Goal: Task Accomplishment & Management: Manage account settings

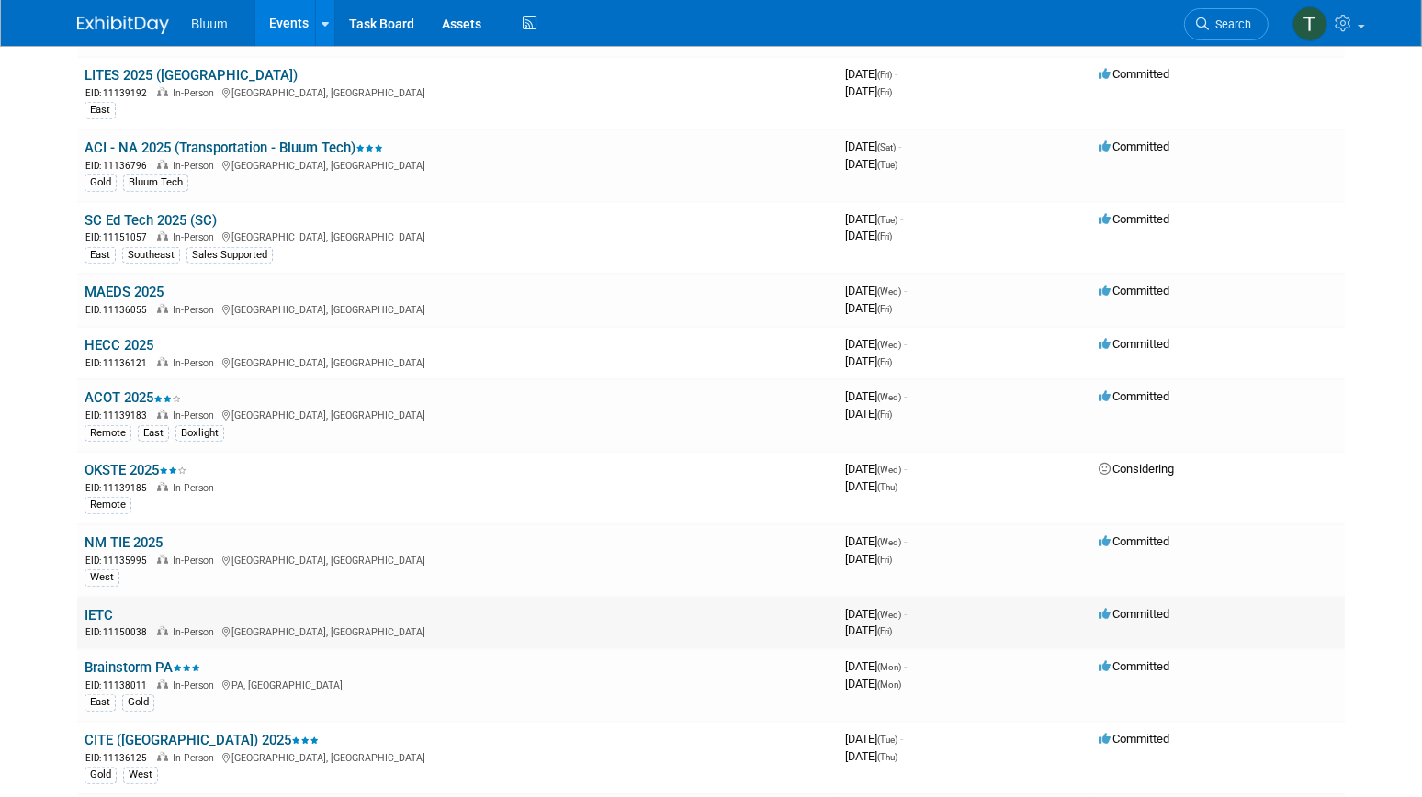
scroll to position [1168, 0]
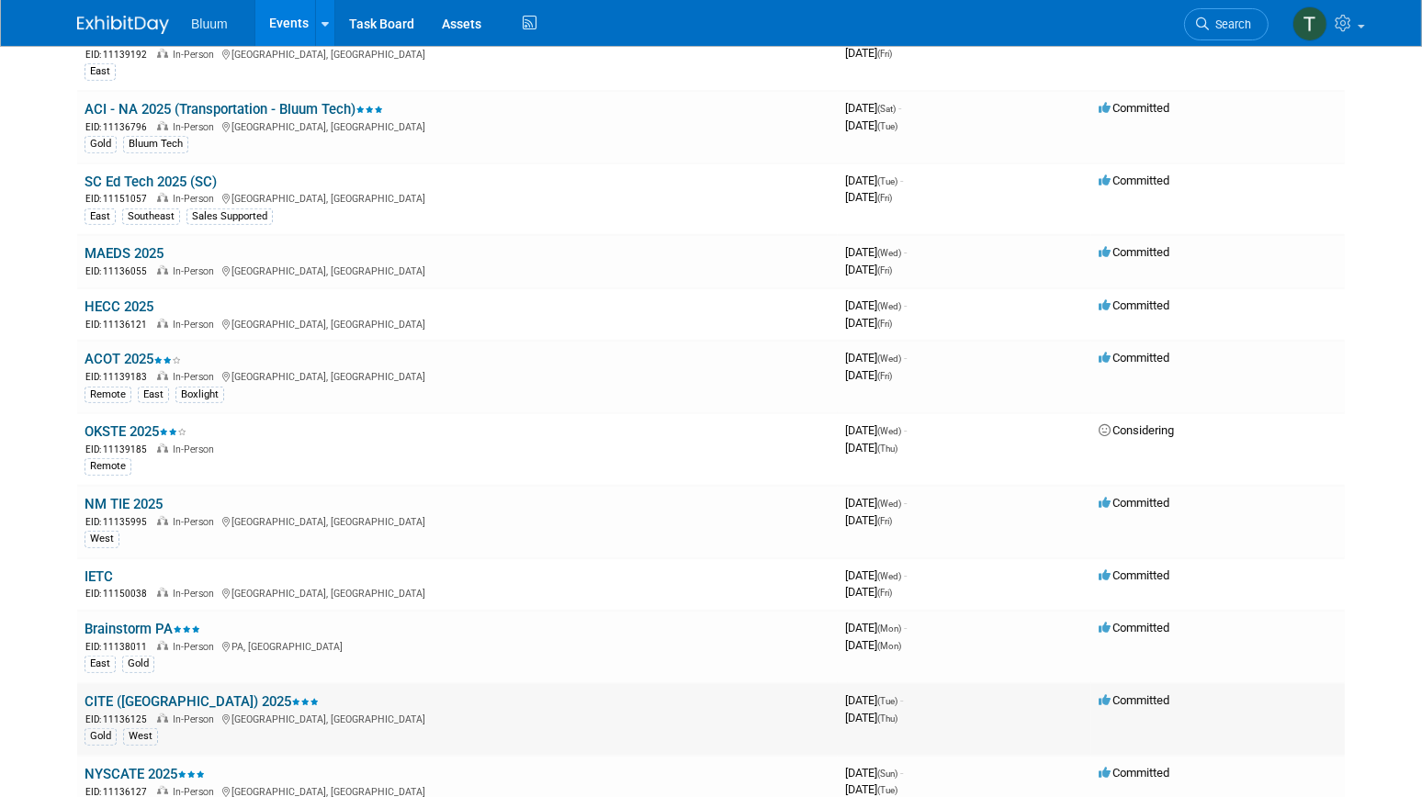
click at [113, 694] on link "CITE ([GEOGRAPHIC_DATA]) 2025" at bounding box center [202, 702] width 234 height 17
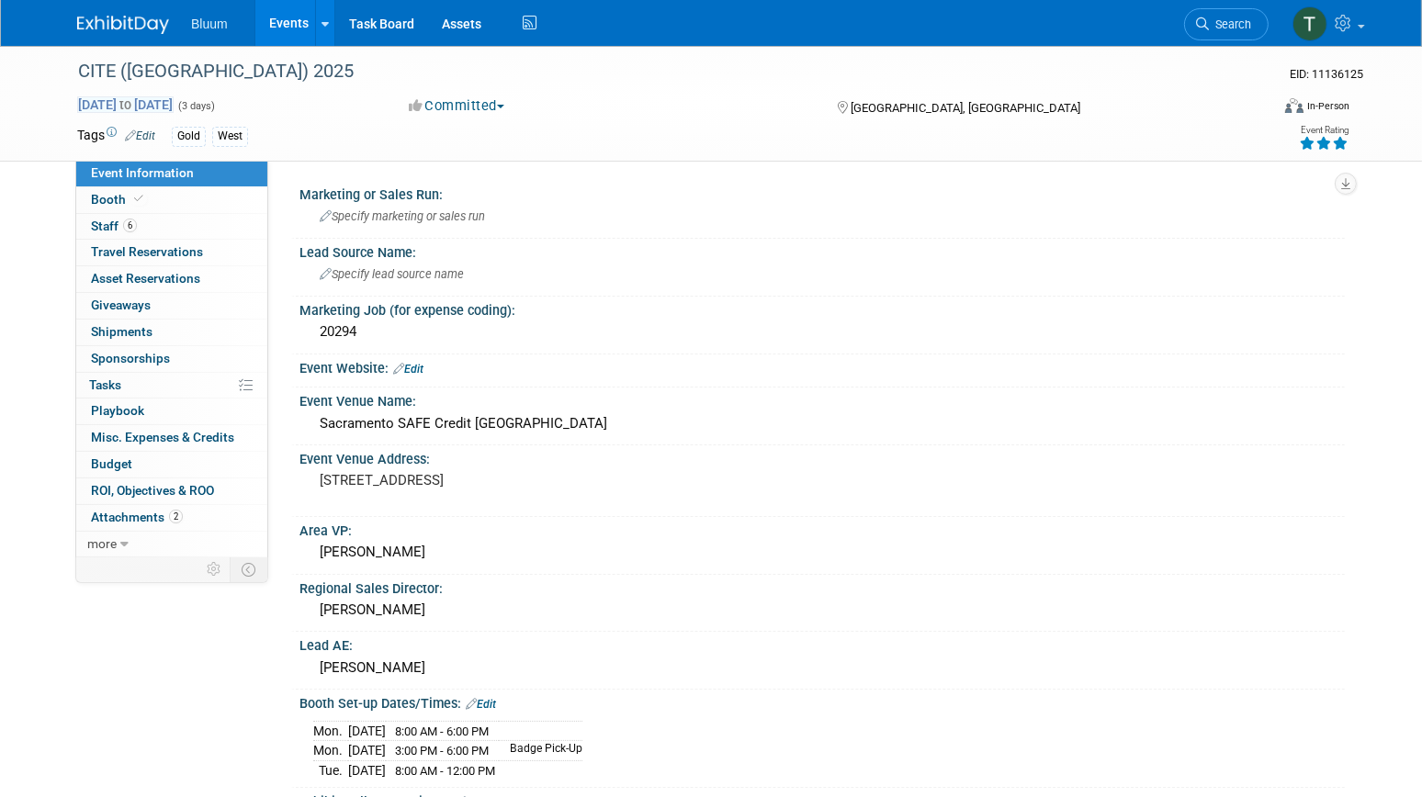
click at [174, 106] on span "Nov 18, 2025 to Nov 20, 2025" at bounding box center [125, 104] width 96 height 17
select select "10"
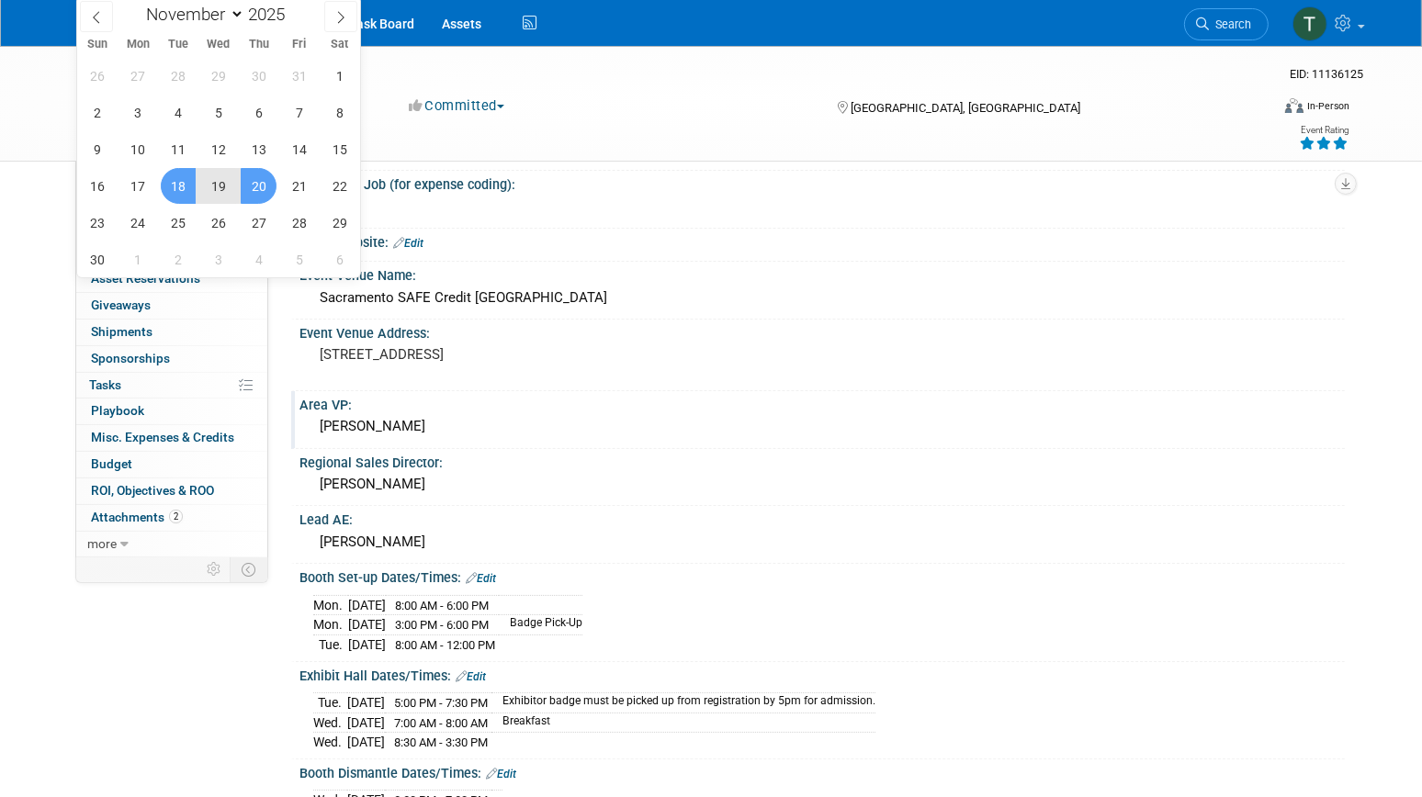
scroll to position [166, 0]
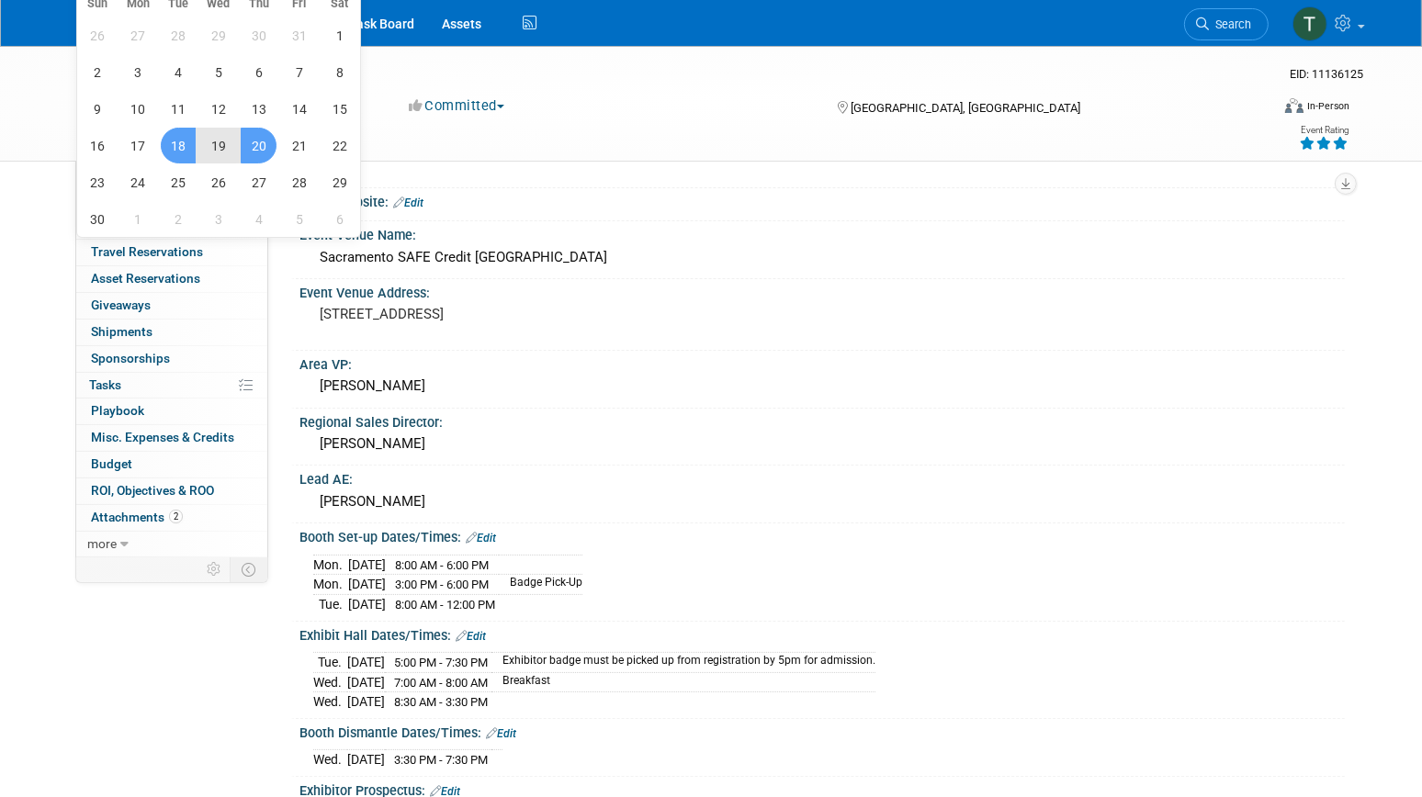
click at [175, 146] on span "18" at bounding box center [179, 146] width 36 height 36
type input "Nov 18, 2025"
click at [210, 145] on span "19" at bounding box center [218, 146] width 36 height 36
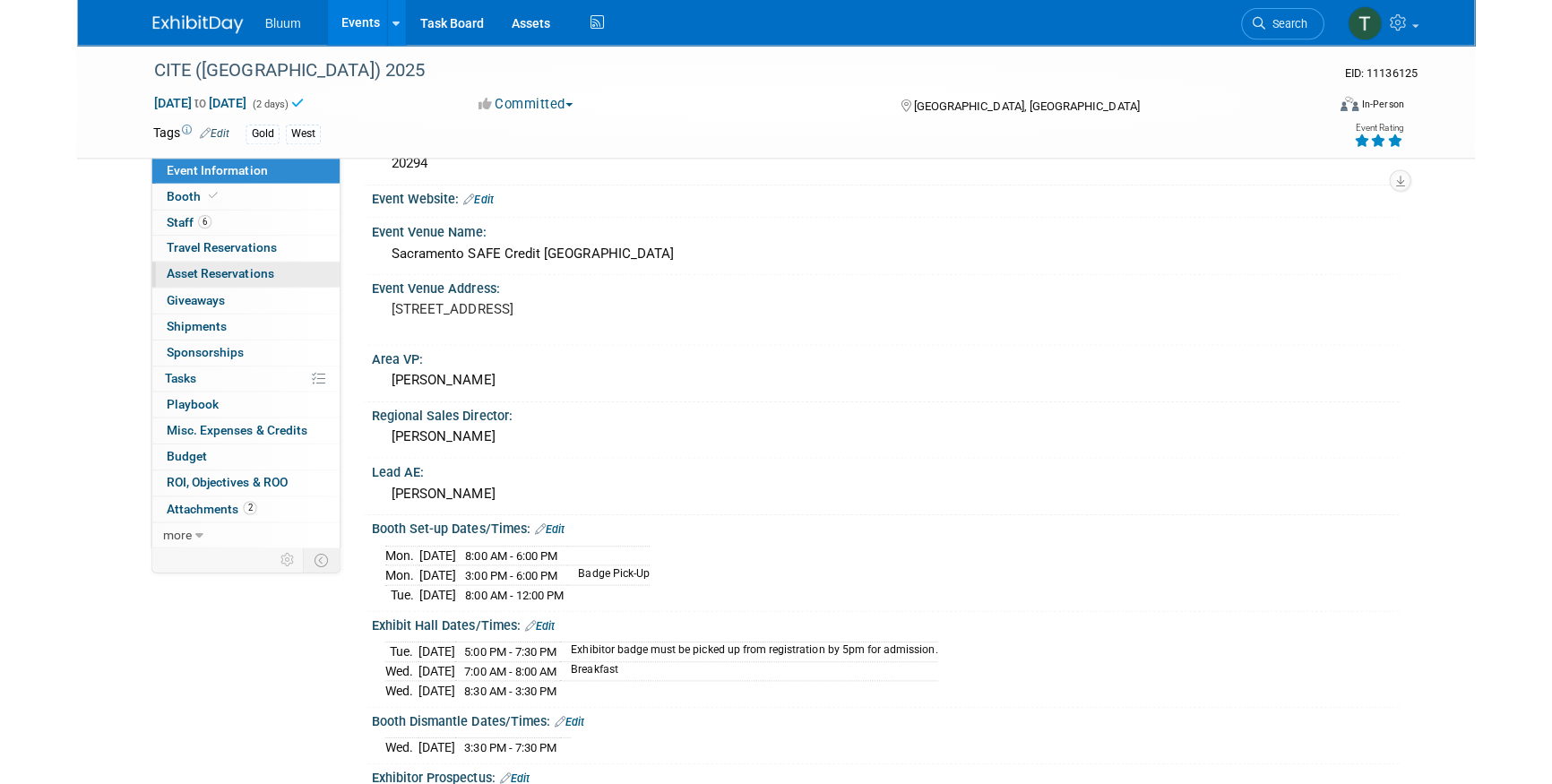
scroll to position [0, 0]
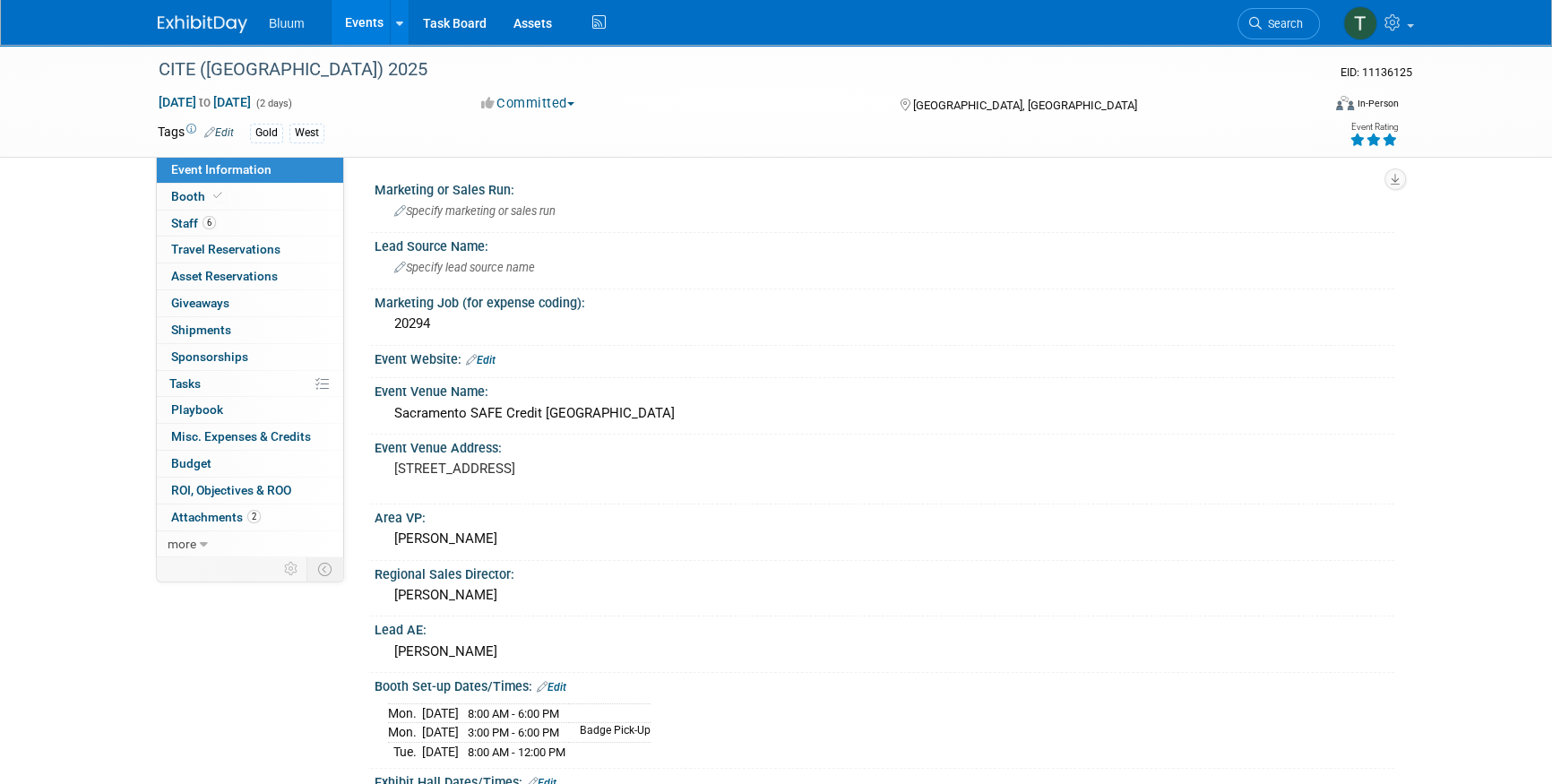
click at [132, 266] on div "CITE (CA) 2025 EID: 11136125 Nov 18, 2025 to Nov 19, 2025 (2 days) Nov 18, 2025…" at bounding box center [776, 706] width 1552 height 1323
click at [90, 306] on div "CITE (CA) 2025 EID: 11136125 Nov 18, 2025 to Nov 19, 2025 (2 days) Nov 18, 2025…" at bounding box center [776, 706] width 1552 height 1323
click at [95, 287] on div "CITE (CA) 2025 EID: 11136125 Nov 18, 2025 to Nov 19, 2025 (2 days) Nov 18, 2025…" at bounding box center [776, 706] width 1552 height 1323
click at [459, 209] on span "Specify marketing or sales run" at bounding box center [474, 211] width 161 height 14
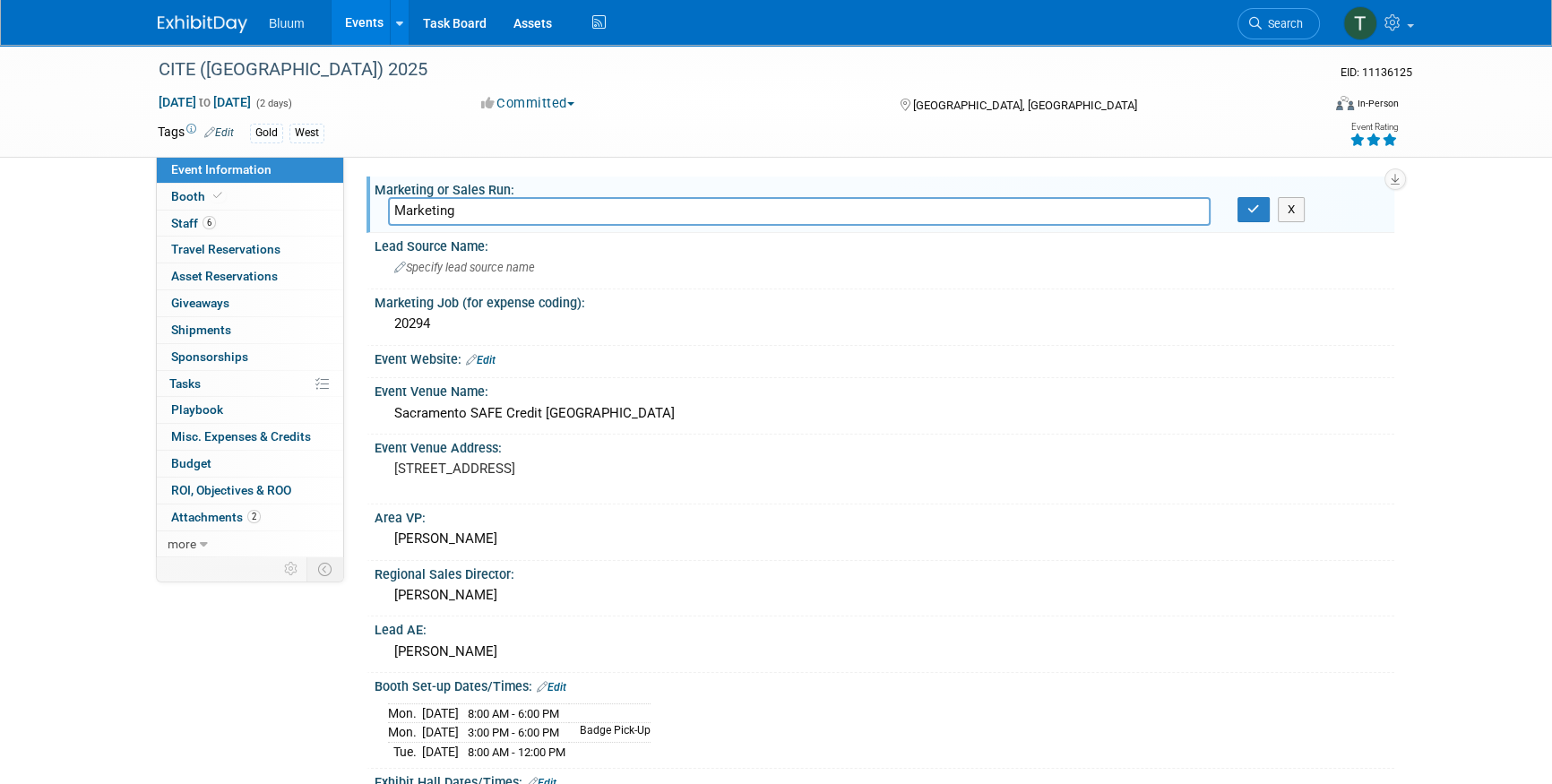
type input "Marketing"
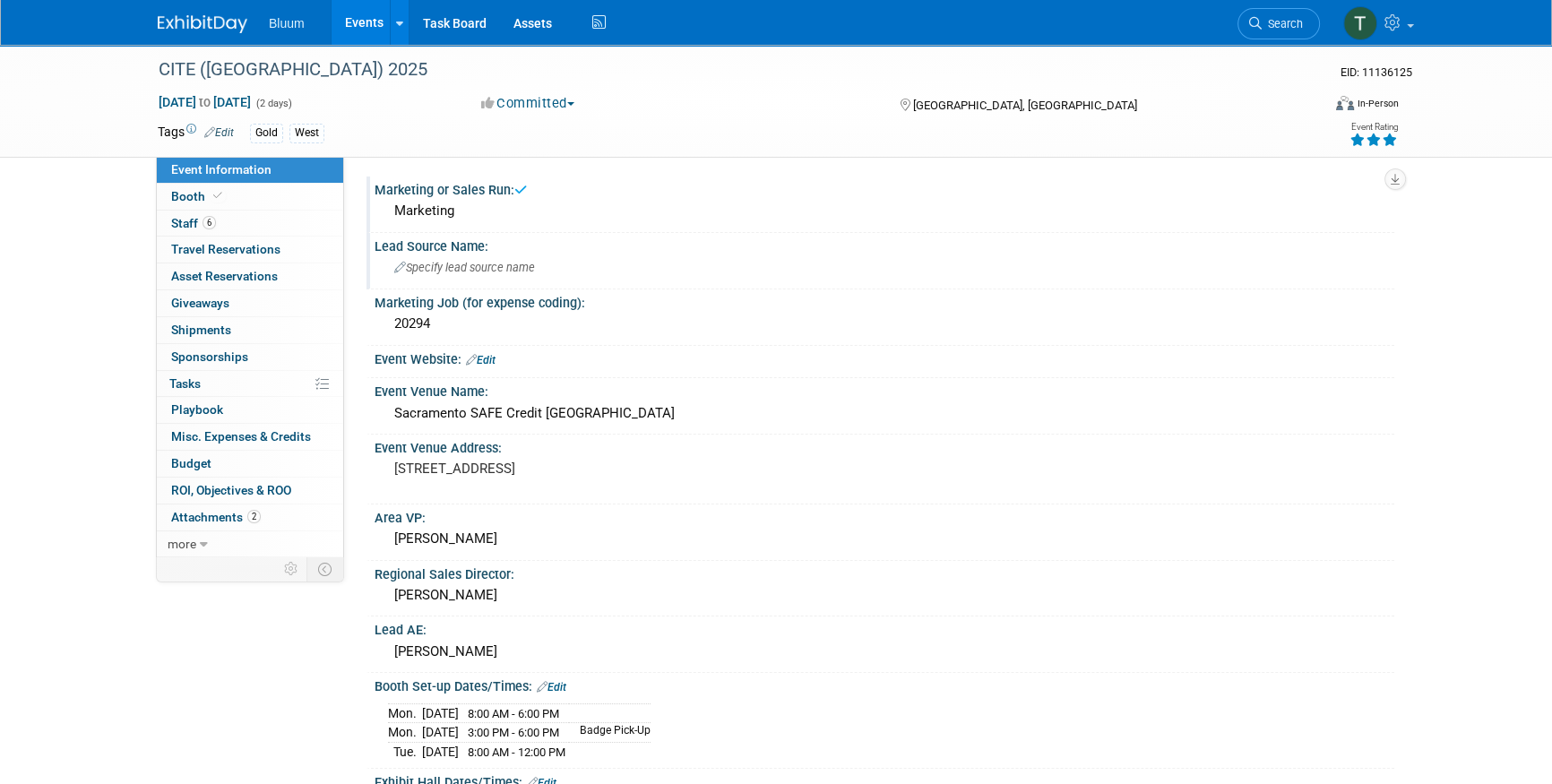
click at [479, 280] on div "Specify lead source name" at bounding box center [885, 267] width 993 height 27
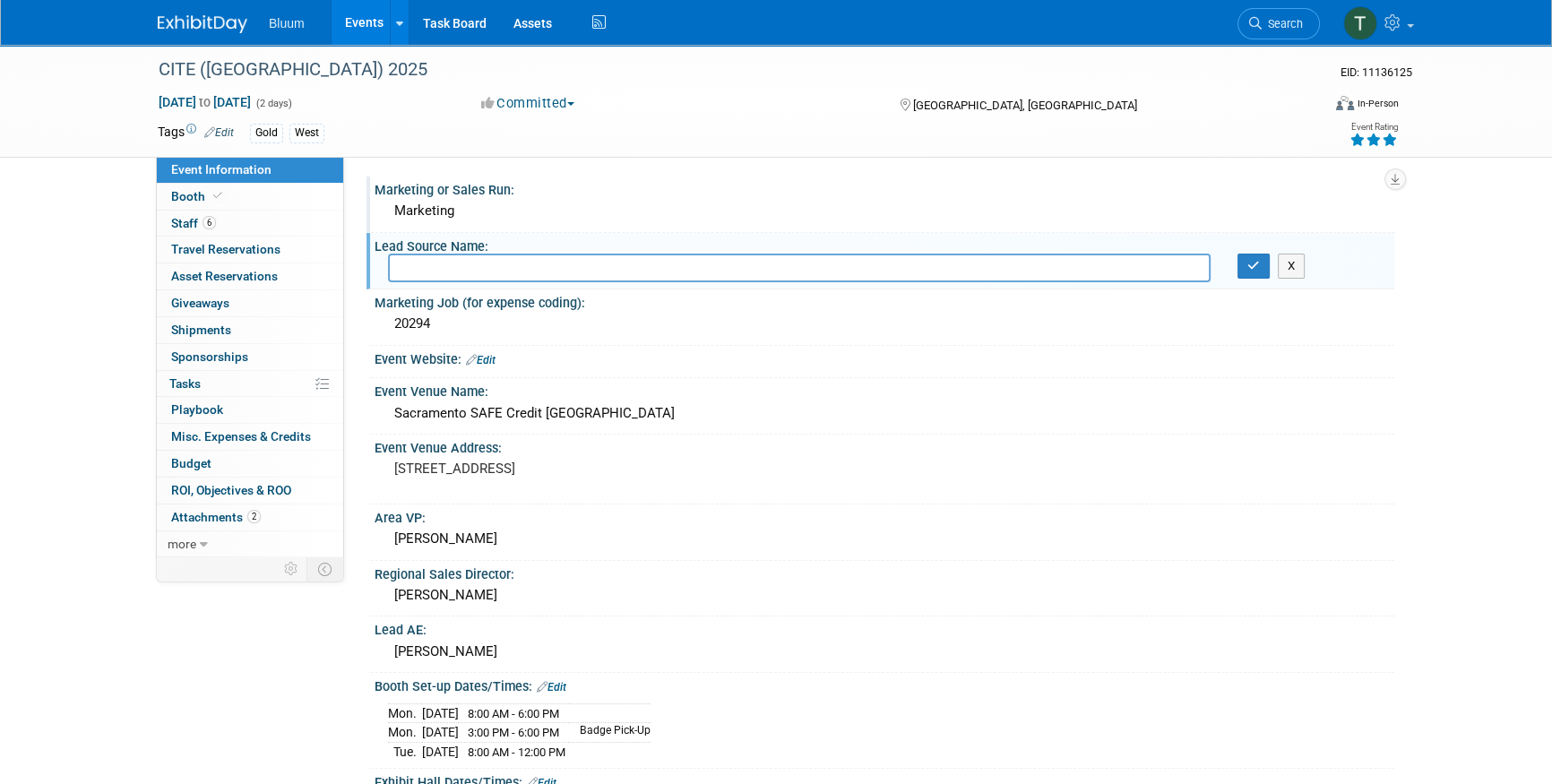
click at [28, 220] on div "CITE (CA) 2025 EID: 11136125 Nov 18, 2025 to Nov 19, 2025 (2 days) Nov 18, 2025…" at bounding box center [776, 706] width 1552 height 1323
click at [1238, 260] on button "button" at bounding box center [1254, 266] width 32 height 25
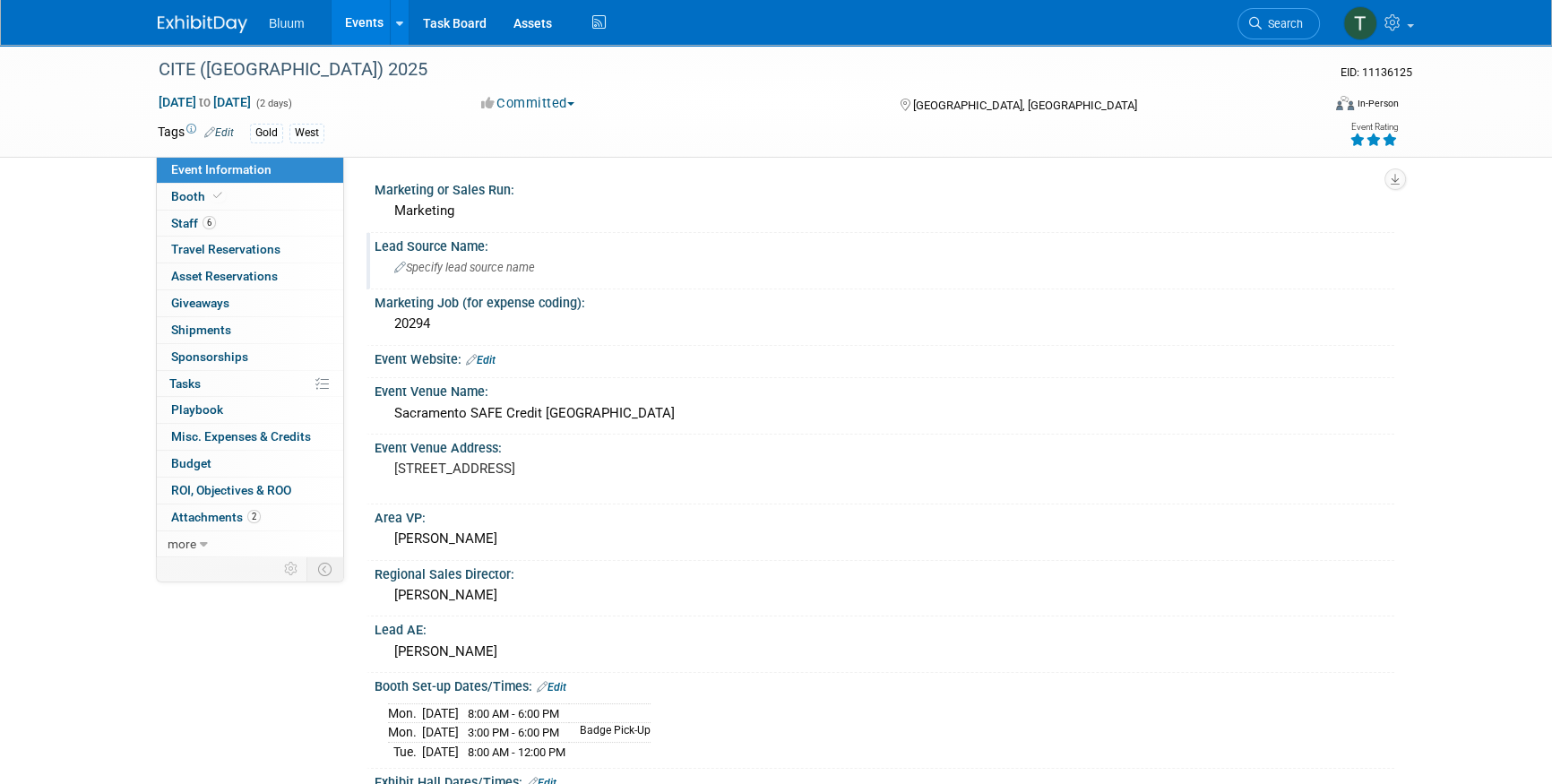
click at [133, 349] on div "CITE (CA) 2025 EID: 11136125 Nov 18, 2025 to Nov 19, 2025 (2 days) Nov 18, 2025…" at bounding box center [776, 706] width 1552 height 1323
drag, startPoint x: 81, startPoint y: 239, endPoint x: 61, endPoint y: 188, distance: 54.8
click at [60, 188] on div "CITE (CA) 2025 EID: 11136125 Nov 18, 2025 to Nov 19, 2025 (2 days) Nov 18, 2025…" at bounding box center [776, 706] width 1552 height 1323
click at [116, 88] on div "CITE (CA) 2025 EID: 11136125 Nov 18, 2025 to Nov 19, 2025 (2 days) Nov 18, 2025…" at bounding box center [776, 101] width 1552 height 113
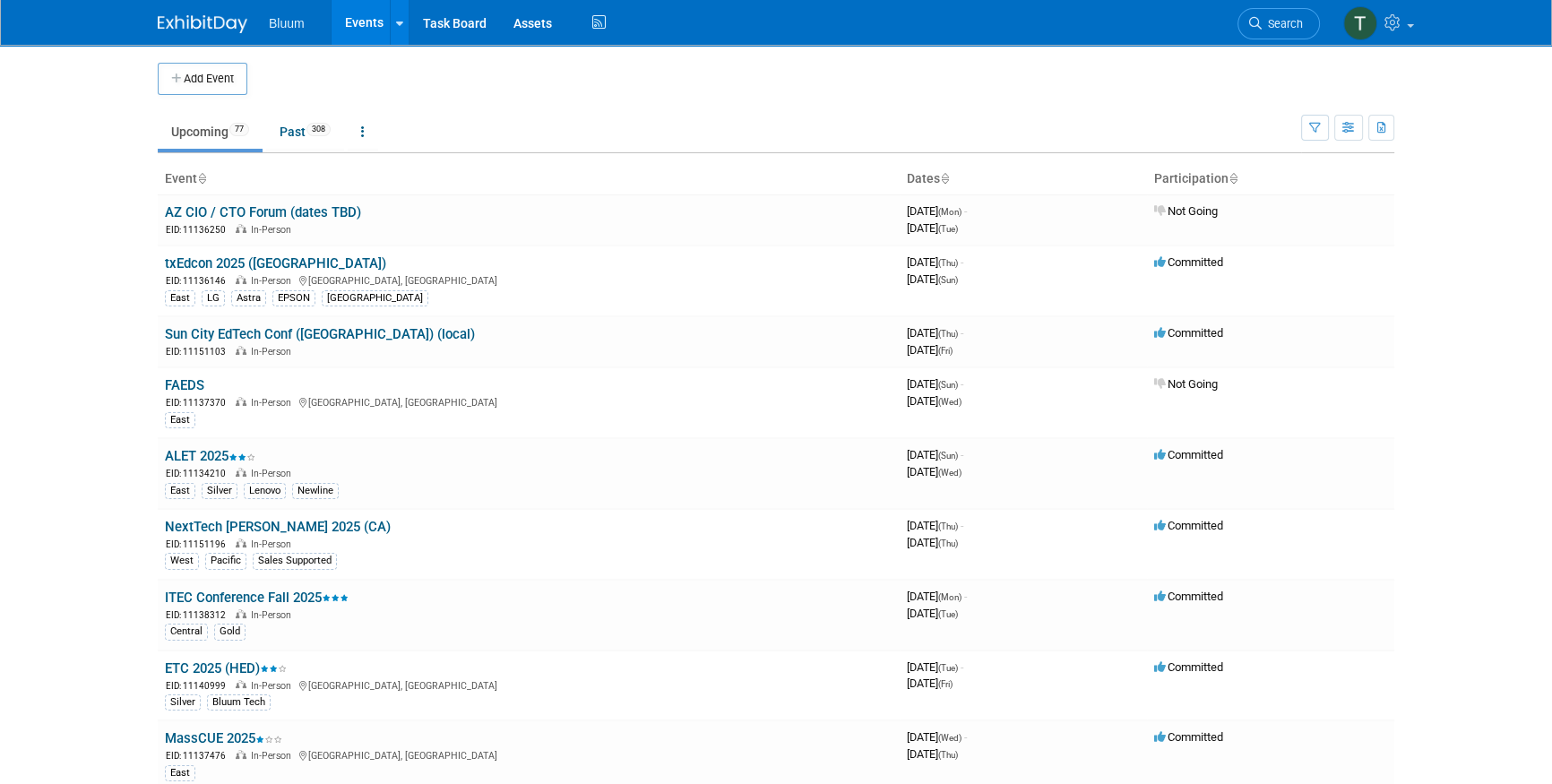
click at [781, 66] on td at bounding box center [791, 78] width 1087 height 32
click at [728, 98] on td "Upcoming 77 Past 308 All Events 385 Past and Upcoming Grouped Annually Events g…" at bounding box center [730, 124] width 1143 height 59
